Goal: Task Accomplishment & Management: Manage account settings

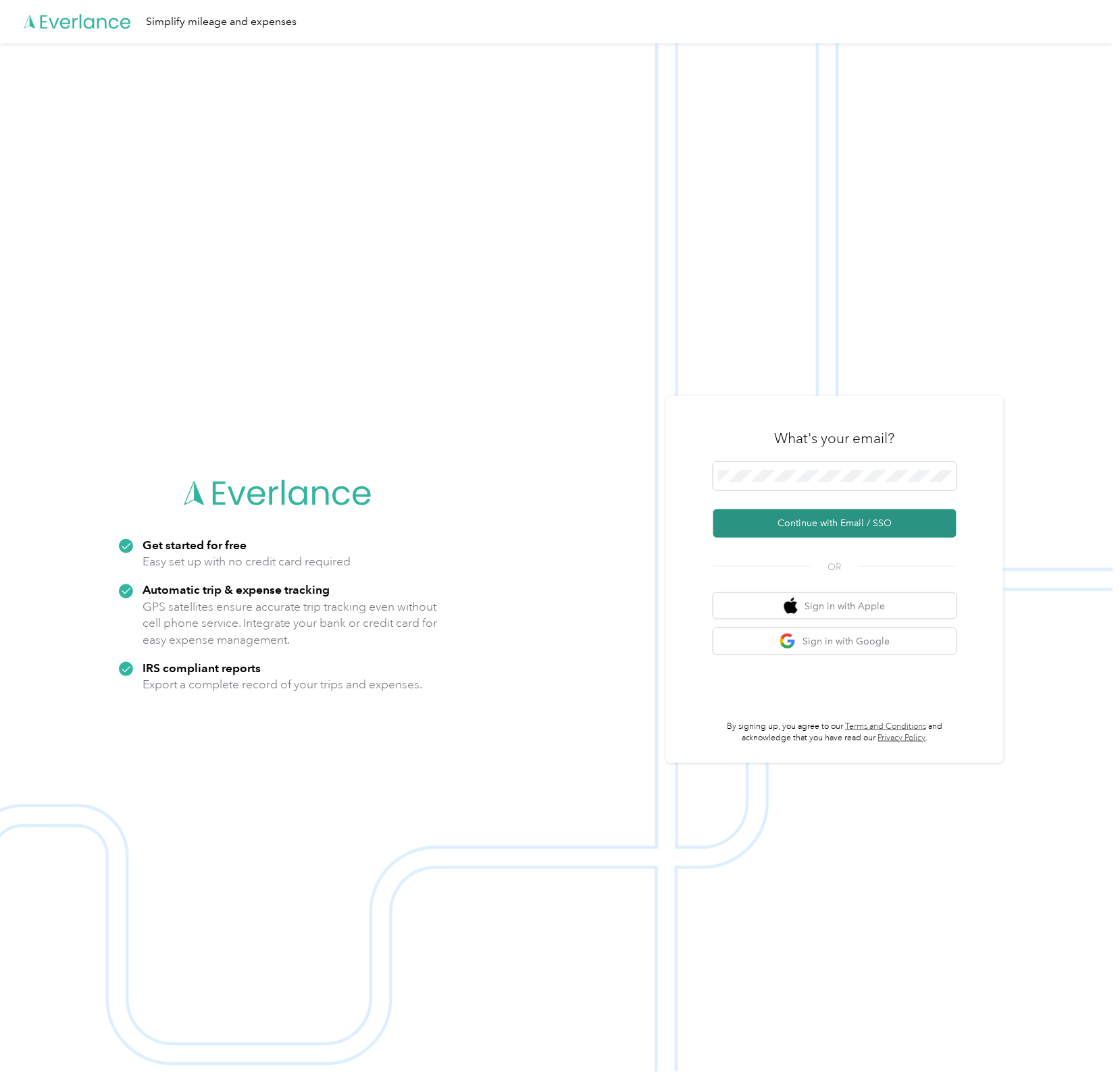
click at [822, 522] on button "Continue with Email / SSO" at bounding box center [835, 523] width 244 height 28
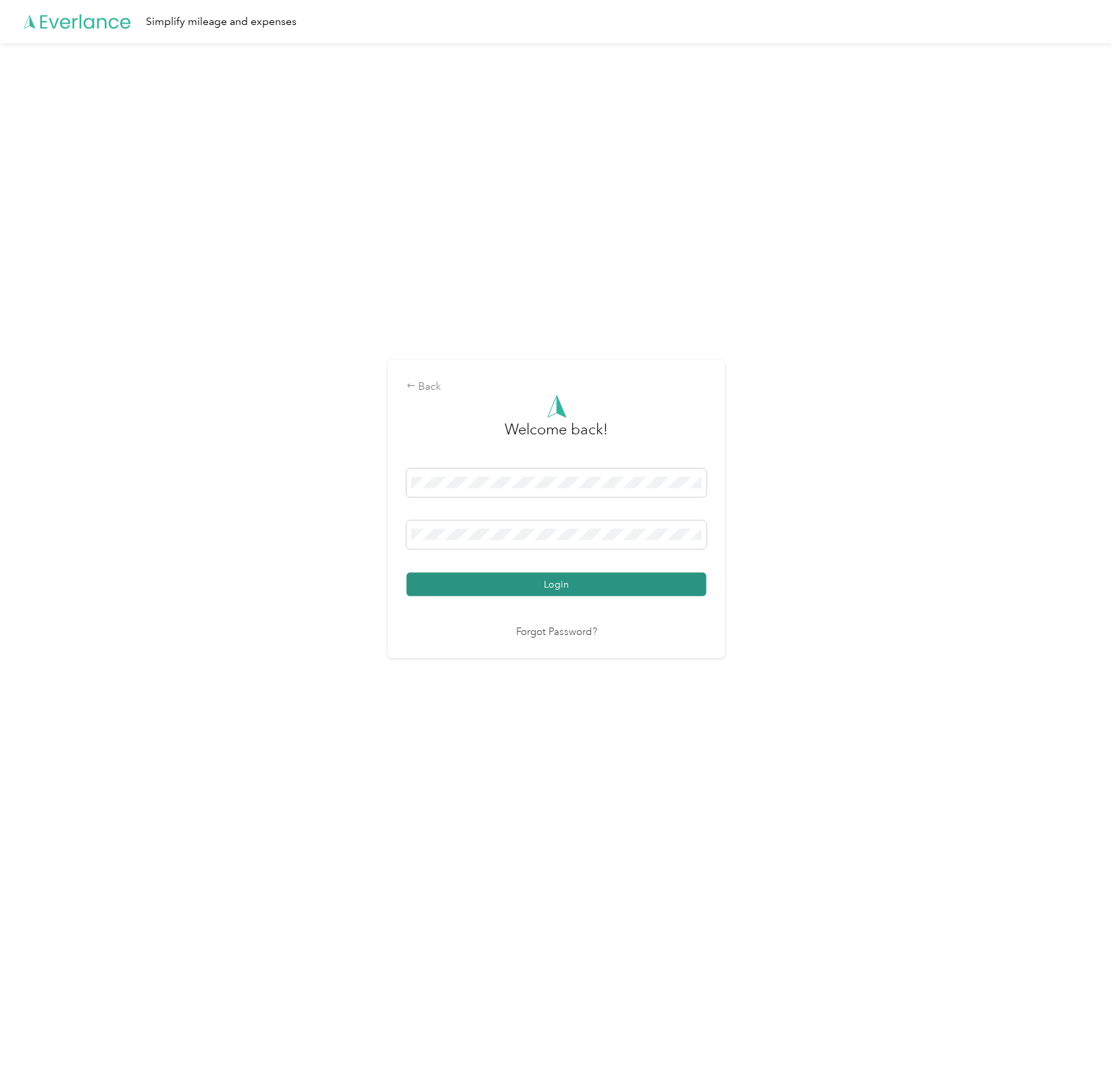
click at [609, 586] on button "Login" at bounding box center [556, 584] width 300 height 23
